Goal: Navigation & Orientation: Find specific page/section

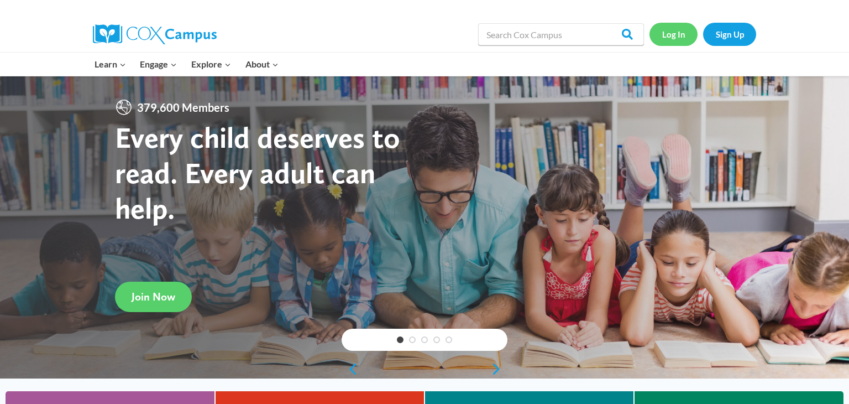
click at [678, 35] on link "Log In" at bounding box center [674, 34] width 48 height 23
click at [665, 35] on link "Log In" at bounding box center [674, 34] width 48 height 23
